Goal: Task Accomplishment & Management: Manage account settings

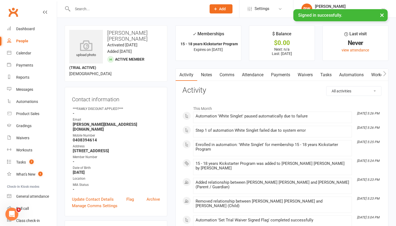
click at [23, 41] on div "People" at bounding box center [22, 41] width 12 height 4
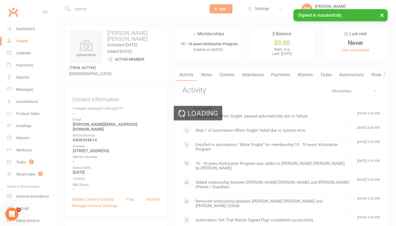
select select "100"
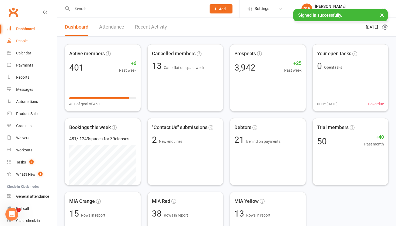
click at [23, 41] on div "People" at bounding box center [21, 41] width 11 height 4
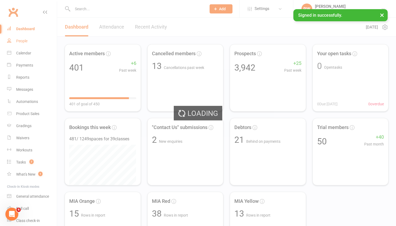
select select "50"
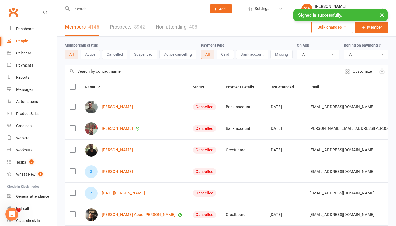
click at [124, 26] on link "Prospects 3942" at bounding box center [127, 27] width 35 height 19
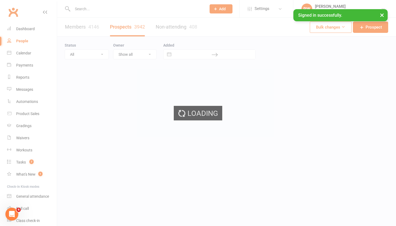
select select "100"
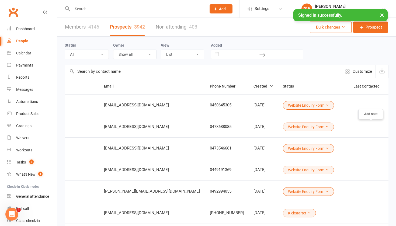
scroll to position [0, 70]
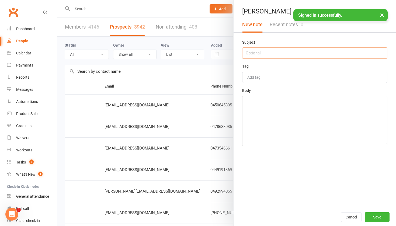
click at [254, 53] on input "text" at bounding box center [314, 52] width 145 height 11
type input "[DATE]"
click at [250, 110] on textarea at bounding box center [314, 121] width 145 height 50
type textarea "NA 12.35"
click at [373, 217] on button "Save" at bounding box center [376, 217] width 25 height 10
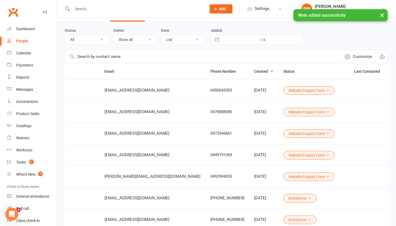
scroll to position [20, 0]
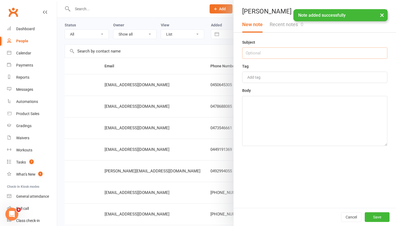
click at [258, 53] on input "text" at bounding box center [314, 52] width 145 height 11
type input "[DATE]"
click at [259, 110] on textarea at bounding box center [314, 121] width 145 height 50
type textarea "NA 12.35"
click at [377, 216] on button "Save" at bounding box center [376, 217] width 25 height 10
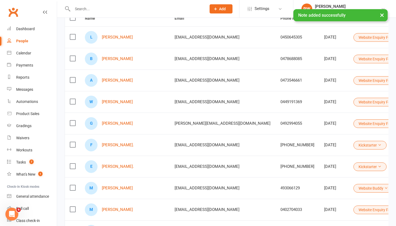
scroll to position [68, 0]
click at [275, 106] on td "0449191369" at bounding box center [297, 102] width 44 height 22
click at [110, 102] on link "William Johansson" at bounding box center [117, 102] width 31 height 5
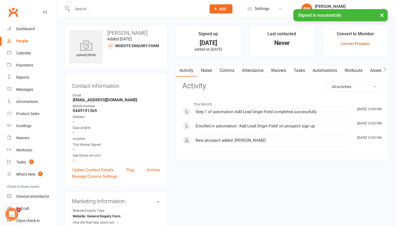
click at [364, 44] on link "Convert Prospect" at bounding box center [354, 43] width 29 height 4
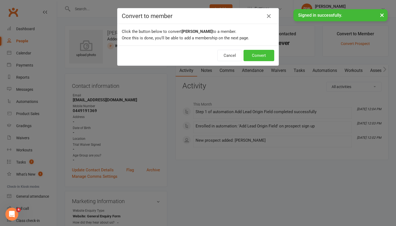
click at [254, 54] on button "Convert" at bounding box center [258, 55] width 31 height 11
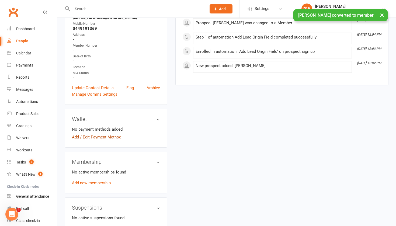
scroll to position [93, 0]
click at [97, 138] on link "Add / Edit Payment Method" at bounding box center [96, 137] width 49 height 6
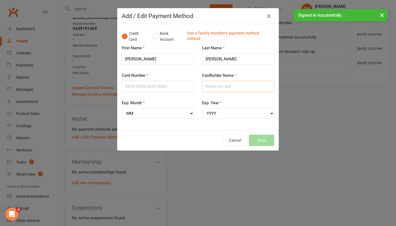
click at [218, 85] on input "Cardholder Name" at bounding box center [238, 86] width 72 height 11
type input "William Johansson"
click at [133, 86] on input "Card Number" at bounding box center [158, 86] width 72 height 11
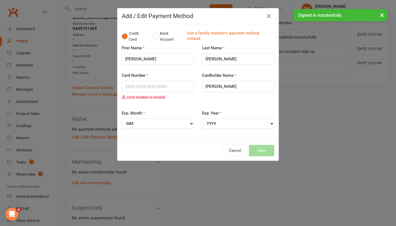
click at [120, 93] on div "Card Number Card number is invalid" at bounding box center [158, 91] width 80 height 38
click at [129, 85] on input "Card Number" at bounding box center [158, 86] width 72 height 11
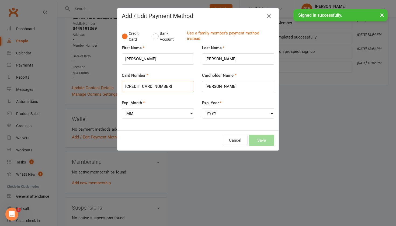
type input "4165350025622723"
select select "11"
select select "2026"
click at [262, 136] on button "Save" at bounding box center [261, 140] width 25 height 11
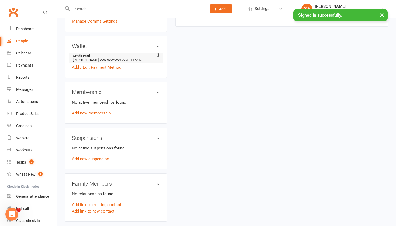
scroll to position [169, 0]
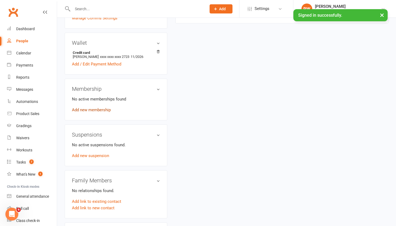
click at [99, 110] on link "Add new membership" at bounding box center [91, 109] width 39 height 5
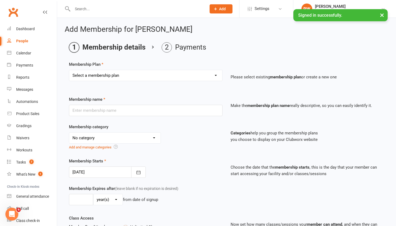
select select "1"
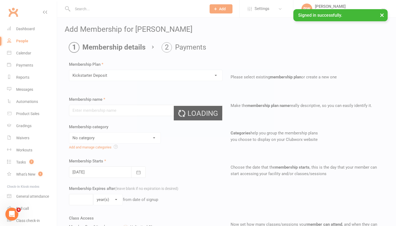
type input "Kickstarter Deposit"
select select "9"
type input "1"
select select "0"
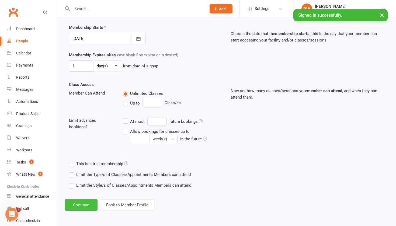
scroll to position [138, 0]
click at [72, 201] on button "Continue" at bounding box center [81, 204] width 33 height 11
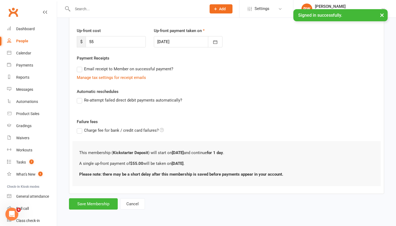
scroll to position [0, 0]
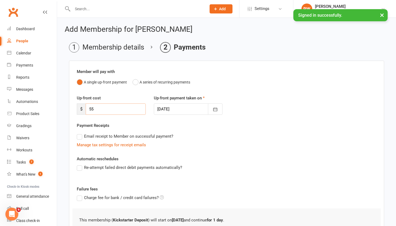
click at [98, 109] on input "55" at bounding box center [116, 108] width 60 height 11
type input "5"
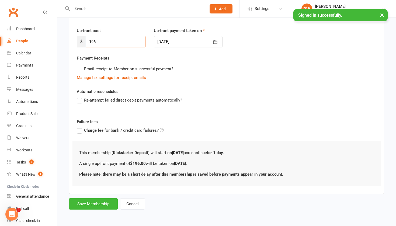
scroll to position [72, 0]
type input "196"
click at [95, 199] on button "Save Membership" at bounding box center [93, 203] width 49 height 11
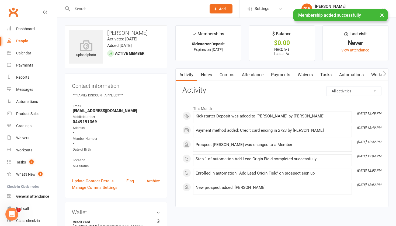
click at [283, 75] on link "Payments" at bounding box center [280, 75] width 27 height 12
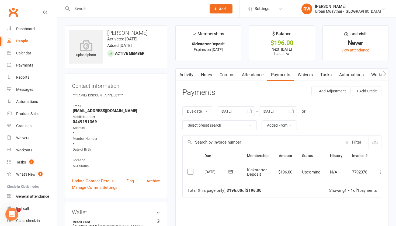
click at [380, 171] on icon at bounding box center [379, 171] width 5 height 5
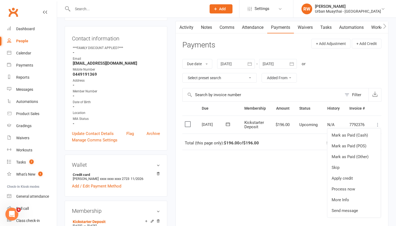
scroll to position [49, 0]
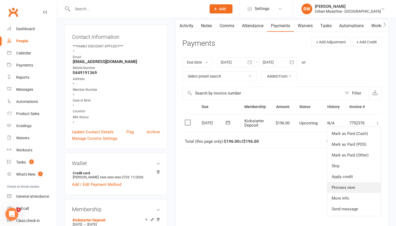
click at [350, 187] on link "Process now" at bounding box center [353, 187] width 53 height 11
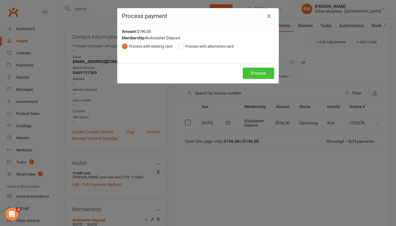
click at [256, 72] on button "Process" at bounding box center [258, 73] width 31 height 11
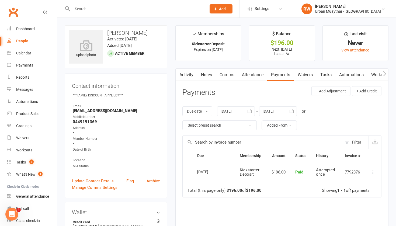
scroll to position [0, 0]
click at [305, 76] on link "Waivers" at bounding box center [305, 75] width 23 height 12
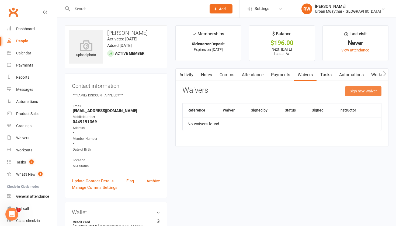
click at [367, 92] on button "Sign new Waiver" at bounding box center [363, 91] width 36 height 10
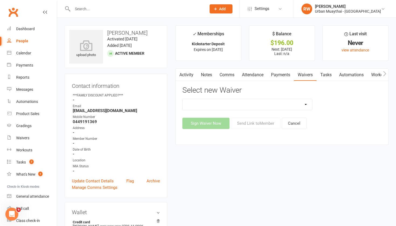
select select "4907"
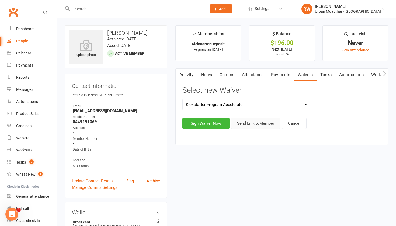
click at [252, 123] on button "Send Link to Member" at bounding box center [256, 123] width 50 height 11
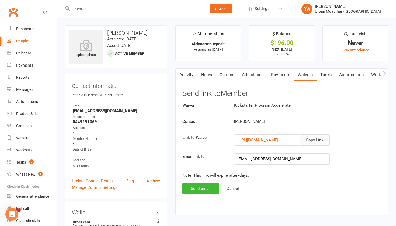
click at [310, 140] on button "Copy Link" at bounding box center [314, 139] width 30 height 11
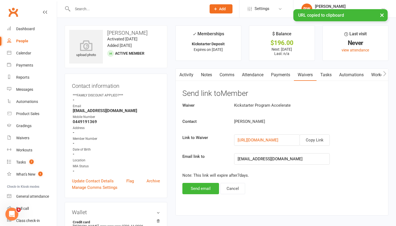
click at [230, 74] on link "Comms" at bounding box center [227, 75] width 22 height 12
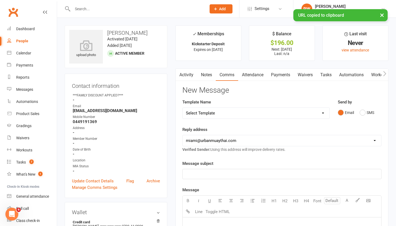
click at [203, 174] on p "﻿" at bounding box center [282, 174] width 192 height 6
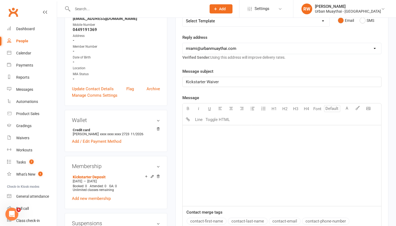
scroll to position [106, 0]
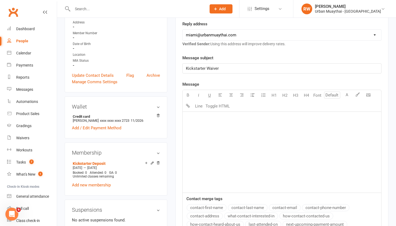
click at [191, 128] on div "﻿" at bounding box center [281, 152] width 198 height 81
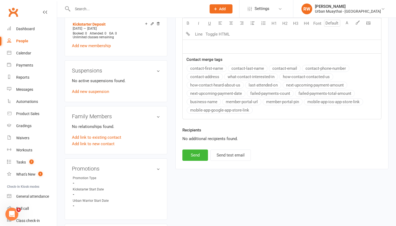
scroll to position [266, 0]
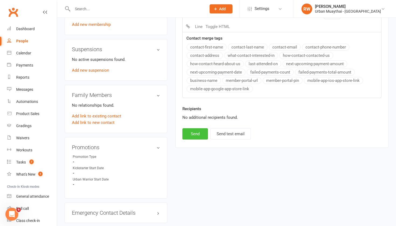
click at [193, 133] on button "Send" at bounding box center [195, 133] width 26 height 11
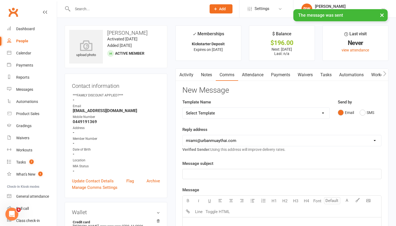
scroll to position [0, 0]
click at [208, 74] on link "Notes" at bounding box center [206, 75] width 19 height 12
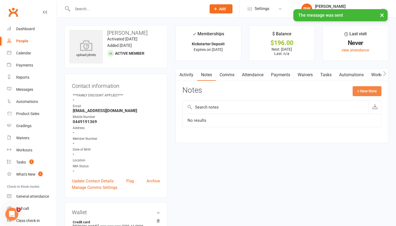
click at [366, 92] on button "+ New Note" at bounding box center [366, 91] width 29 height 10
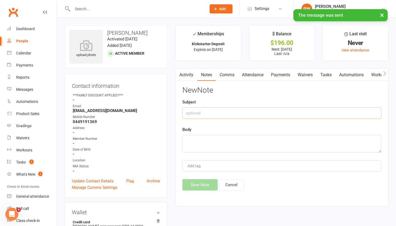
click at [209, 114] on input "text" at bounding box center [281, 112] width 199 height 11
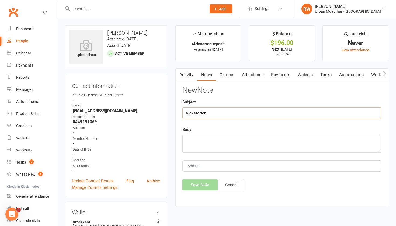
type input "Kickstarter"
click at [198, 140] on textarea at bounding box center [281, 144] width 199 height 18
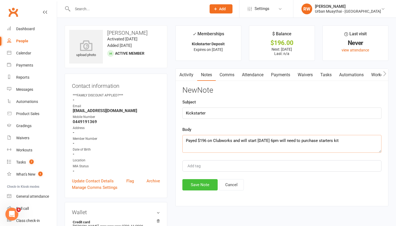
type textarea "Payed $196 on Clubworks and will start Monday 6pm will need to purchase starter…"
click at [202, 184] on button "Save Note" at bounding box center [199, 184] width 35 height 11
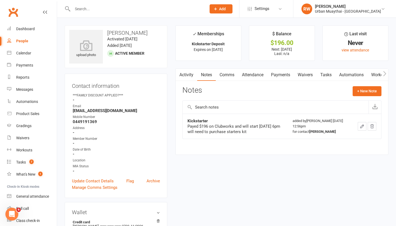
click at [22, 42] on div "People" at bounding box center [22, 41] width 12 height 4
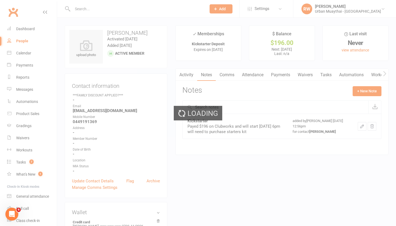
select select "100"
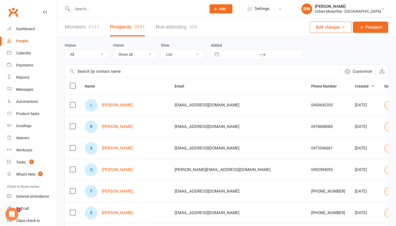
click at [306, 131] on td "0478688085" at bounding box center [328, 127] width 44 height 22
click at [121, 126] on link "[PERSON_NAME]" at bounding box center [117, 126] width 31 height 5
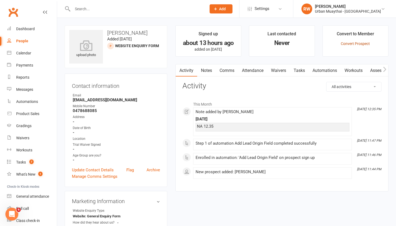
click at [362, 43] on link "Convert Prospect" at bounding box center [354, 43] width 29 height 4
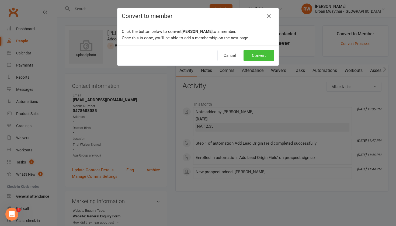
click at [261, 54] on button "Convert" at bounding box center [258, 55] width 31 height 11
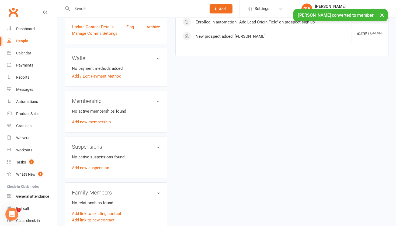
scroll to position [155, 0]
click at [97, 75] on link "Add / Edit Payment Method" at bounding box center [96, 75] width 49 height 6
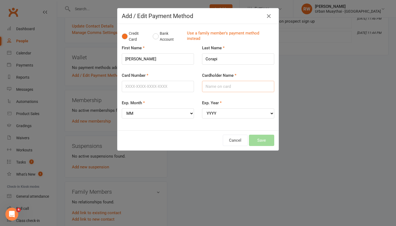
click at [210, 86] on input "Cardholder Name" at bounding box center [238, 86] width 72 height 11
type input "[PERSON_NAME]"
click at [134, 86] on input "Card Number" at bounding box center [158, 86] width 72 height 11
type input "4017954243662351"
select select "11"
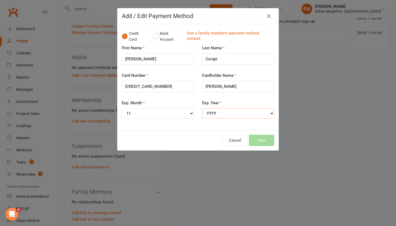
select select "2028"
click at [255, 137] on button "Save" at bounding box center [261, 140] width 25 height 11
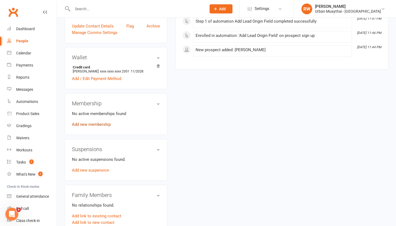
click at [109, 125] on link "Add new membership" at bounding box center [91, 124] width 39 height 5
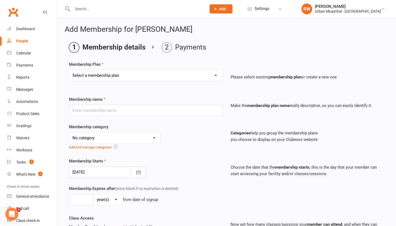
select select "1"
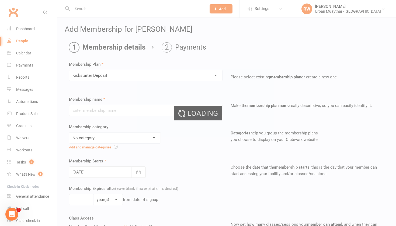
type input "Kickstarter Deposit"
select select "9"
type input "1"
select select "0"
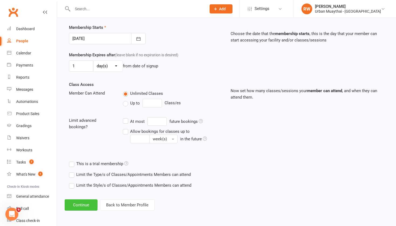
scroll to position [138, 0]
click at [85, 199] on button "Continue" at bounding box center [81, 204] width 33 height 11
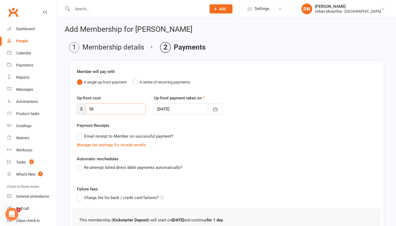
click at [97, 106] on input "55" at bounding box center [116, 108] width 60 height 11
type input "5"
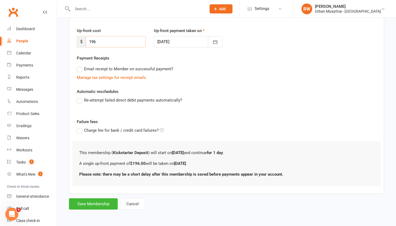
scroll to position [72, 0]
type input "196"
click at [93, 200] on button "Save Membership" at bounding box center [93, 203] width 49 height 11
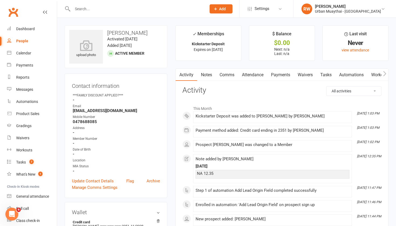
click at [281, 74] on link "Payments" at bounding box center [280, 75] width 27 height 12
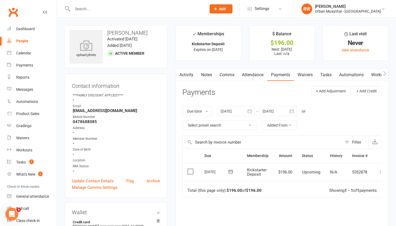
click at [380, 172] on icon at bounding box center [379, 171] width 5 height 5
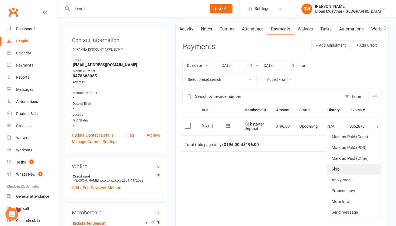
scroll to position [47, 0]
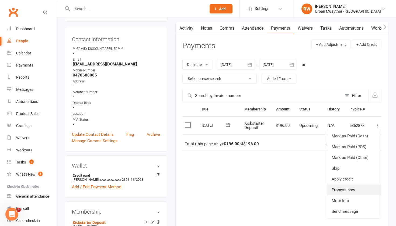
click at [350, 190] on link "Process now" at bounding box center [353, 189] width 53 height 11
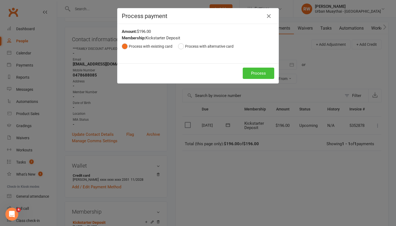
click at [257, 71] on button "Process" at bounding box center [258, 73] width 31 height 11
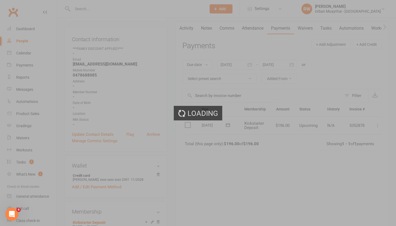
scroll to position [0, 0]
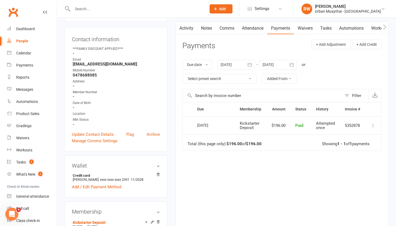
click at [307, 29] on link "Waivers" at bounding box center [305, 28] width 23 height 12
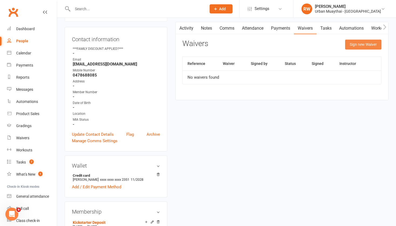
click at [363, 44] on button "Sign new Waiver" at bounding box center [363, 45] width 36 height 10
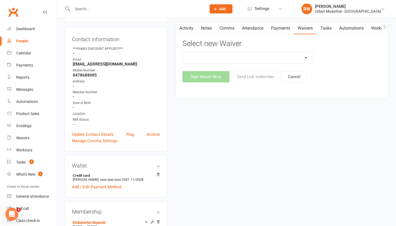
select select "4907"
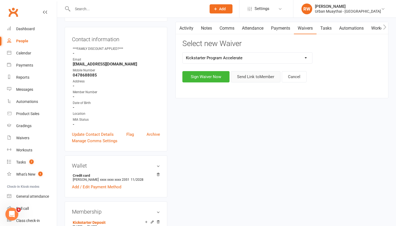
click at [256, 78] on button "Send Link to Member" at bounding box center [256, 76] width 50 height 11
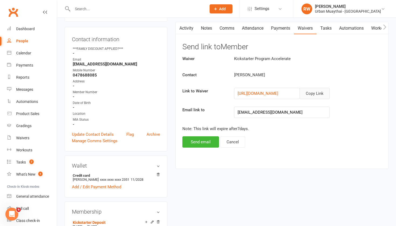
click at [310, 93] on button "Copy Link" at bounding box center [314, 93] width 30 height 11
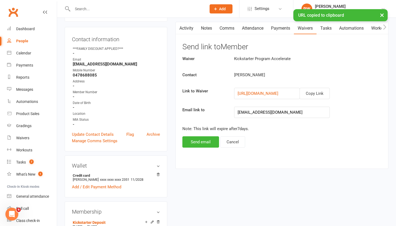
click at [223, 28] on link "Comms" at bounding box center [227, 28] width 22 height 12
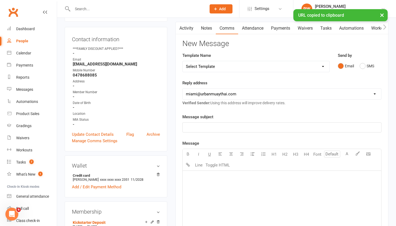
click at [200, 128] on p "﻿" at bounding box center [282, 127] width 192 height 6
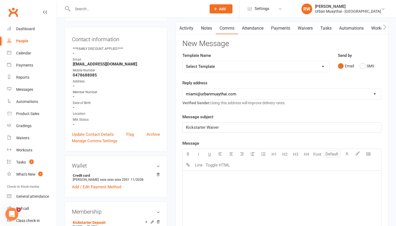
click at [198, 184] on div "﻿" at bounding box center [281, 211] width 198 height 81
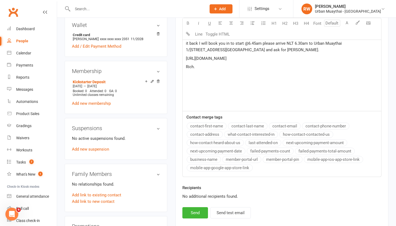
scroll to position [205, 0]
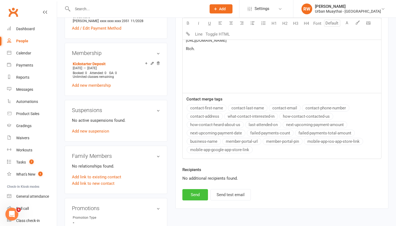
click at [192, 195] on button "Send" at bounding box center [195, 194] width 26 height 11
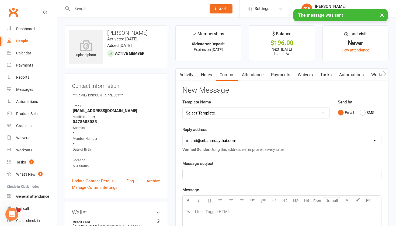
scroll to position [0, 0]
click at [207, 72] on link "Notes" at bounding box center [206, 75] width 19 height 12
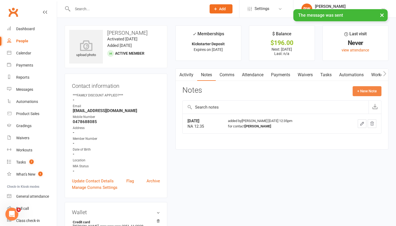
click at [371, 86] on button "+ New Note" at bounding box center [366, 91] width 29 height 10
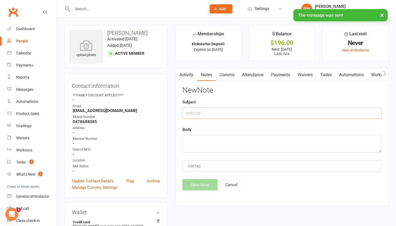
click at [199, 114] on input "text" at bounding box center [281, 112] width 199 height 11
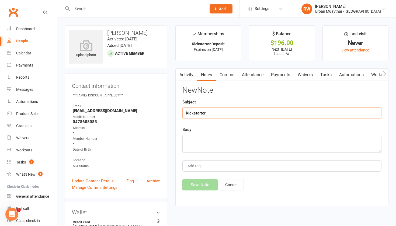
type input "Kickstarter"
click at [194, 140] on textarea at bounding box center [281, 144] width 199 height 18
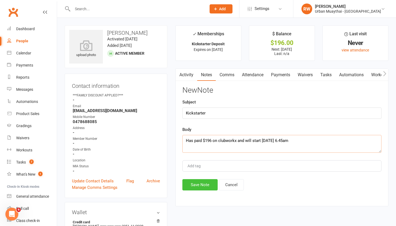
type textarea "Has paid $196 on clubworkx and will start [DATE] 6.45am"
click at [196, 183] on button "Save Note" at bounding box center [199, 184] width 35 height 11
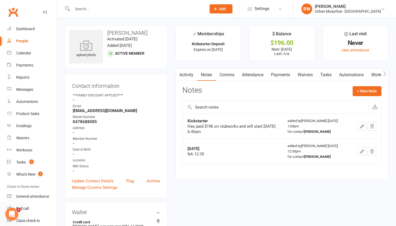
click at [196, 181] on main "✓ Memberships Kickstarter Deposit Expires on [DATE] $ Balance $196.00 Next: [DA…" at bounding box center [281, 105] width 221 height 160
click at [87, 7] on input "text" at bounding box center [137, 9] width 132 height 8
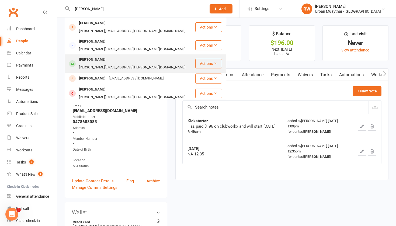
type input "[PERSON_NAME]"
click at [101, 56] on div "[PERSON_NAME]" at bounding box center [92, 60] width 30 height 8
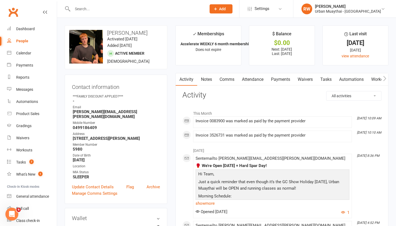
click at [279, 80] on link "Payments" at bounding box center [280, 79] width 27 height 12
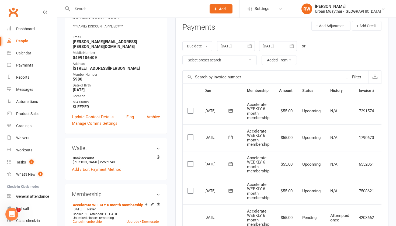
scroll to position [68, 0]
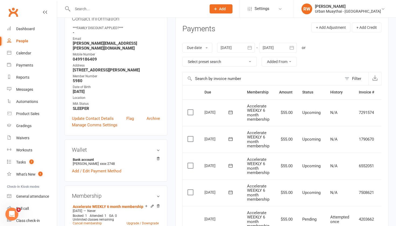
click at [293, 46] on icon "button" at bounding box center [291, 47] width 5 height 5
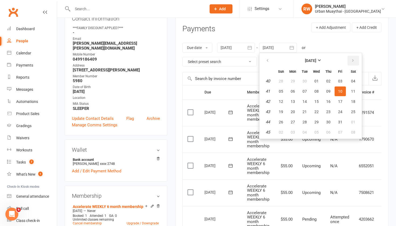
click at [352, 60] on icon "button" at bounding box center [353, 60] width 4 height 4
click at [342, 89] on span "07" at bounding box center [340, 91] width 4 height 4
type input "[DATE]"
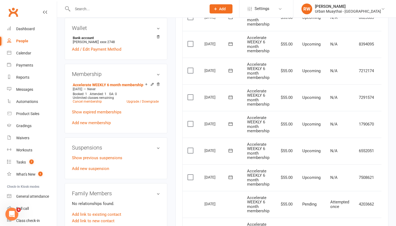
scroll to position [190, 0]
drag, startPoint x: 19, startPoint y: 16, endPoint x: 48, endPoint y: 44, distance: 40.3
click at [48, 44] on link "People" at bounding box center [32, 41] width 50 height 12
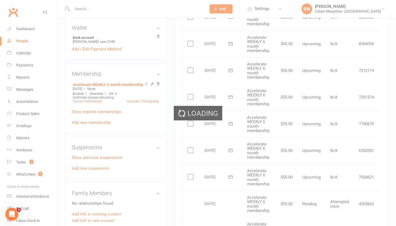
select select "100"
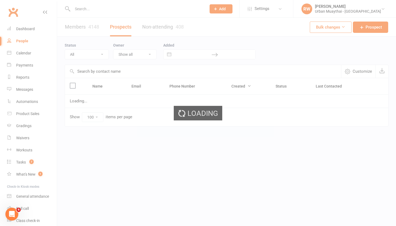
click at [32, 29] on div "Loading" at bounding box center [198, 113] width 396 height 226
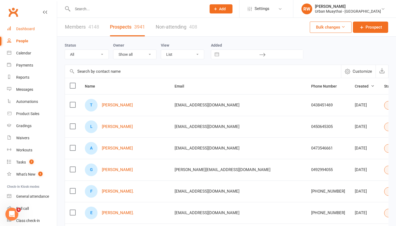
click at [27, 29] on div "Dashboard" at bounding box center [25, 29] width 19 height 4
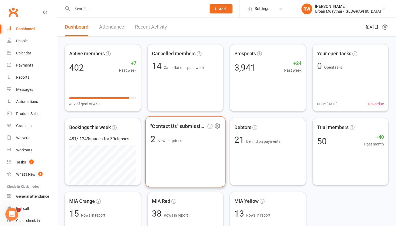
click at [175, 152] on div ""Contact Us" submissions 2 New enquiries" at bounding box center [185, 151] width 80 height 71
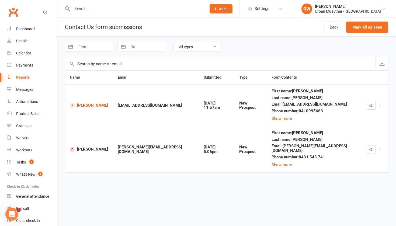
click at [380, 147] on icon at bounding box center [379, 149] width 5 height 5
click at [344, 190] on link "Delete" at bounding box center [355, 189] width 53 height 11
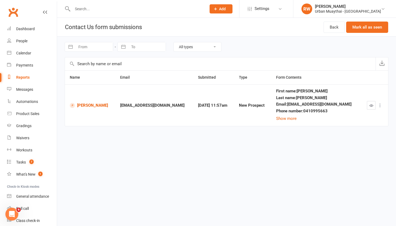
click at [380, 105] on icon at bounding box center [379, 105] width 5 height 5
click at [341, 147] on link "Delete" at bounding box center [355, 147] width 53 height 11
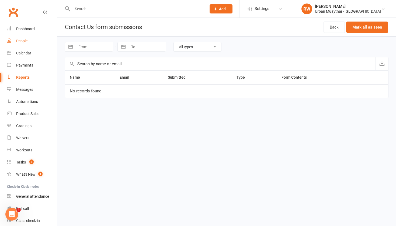
click at [22, 41] on div "People" at bounding box center [21, 41] width 11 height 4
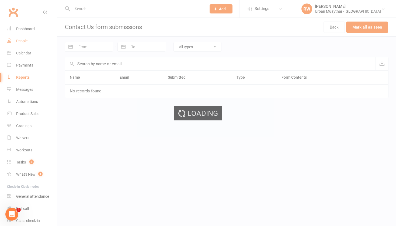
select select "100"
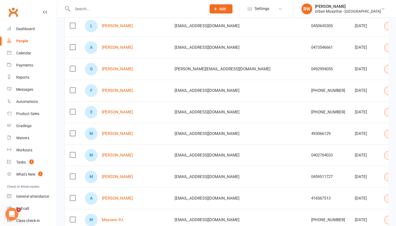
scroll to position [101, 0]
